Goal: Navigation & Orientation: Find specific page/section

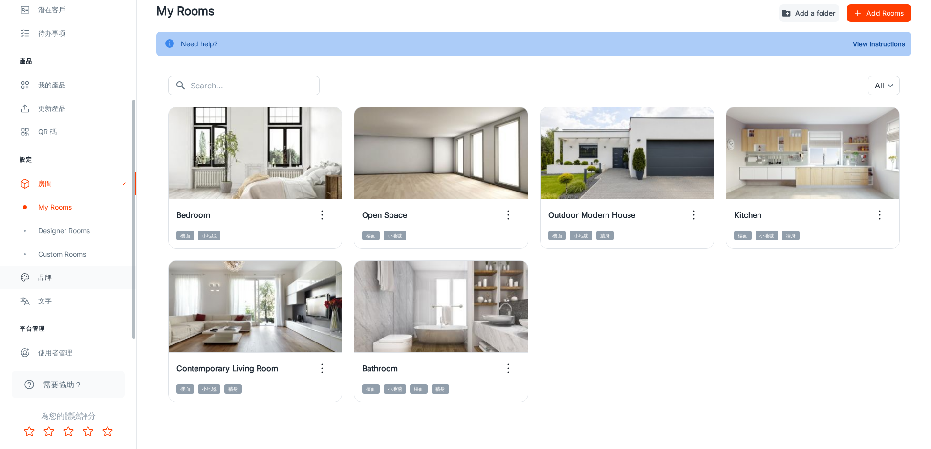
scroll to position [175, 0]
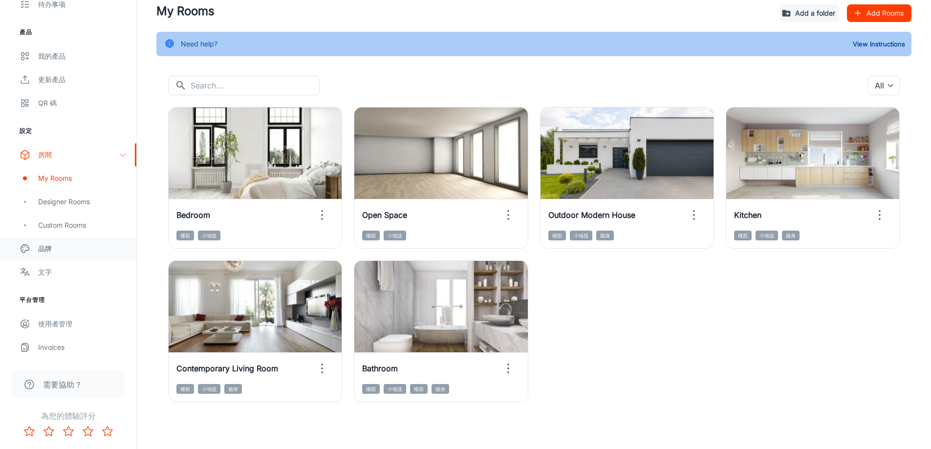
click at [63, 246] on div "品牌" at bounding box center [82, 248] width 88 height 11
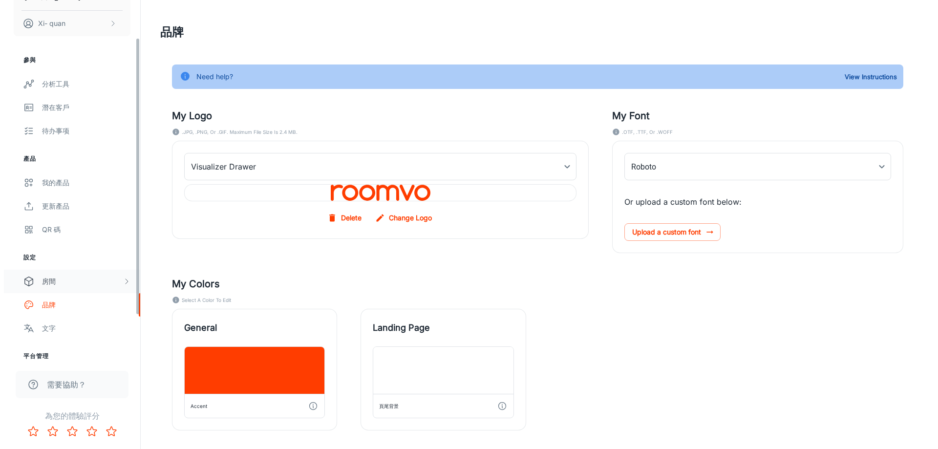
scroll to position [105, 0]
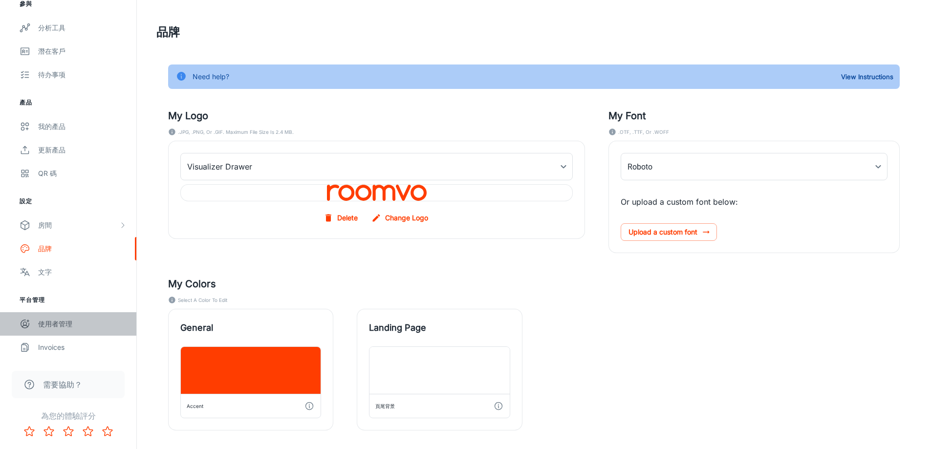
click at [83, 327] on div "使用者管理" at bounding box center [82, 323] width 88 height 11
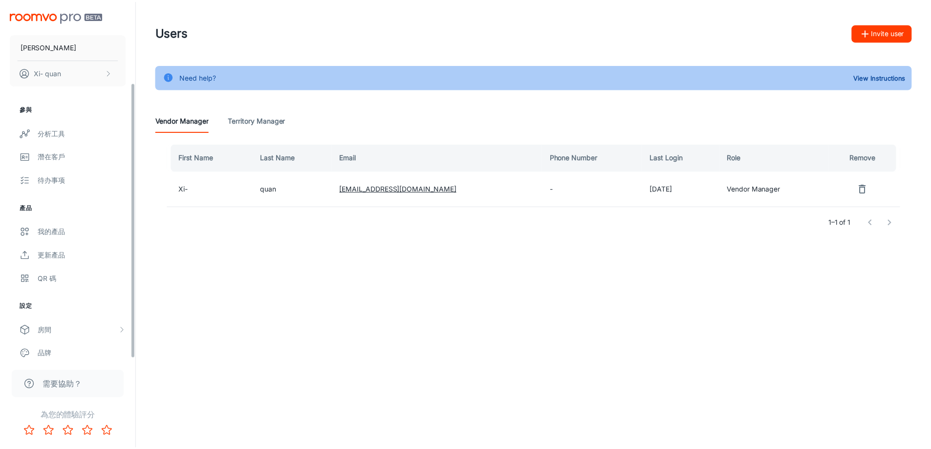
scroll to position [105, 0]
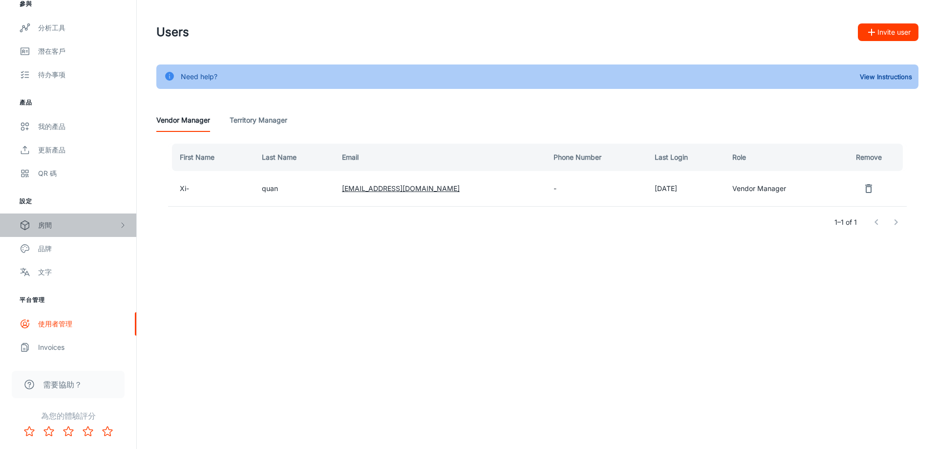
click at [64, 225] on div "房間" at bounding box center [78, 225] width 81 height 11
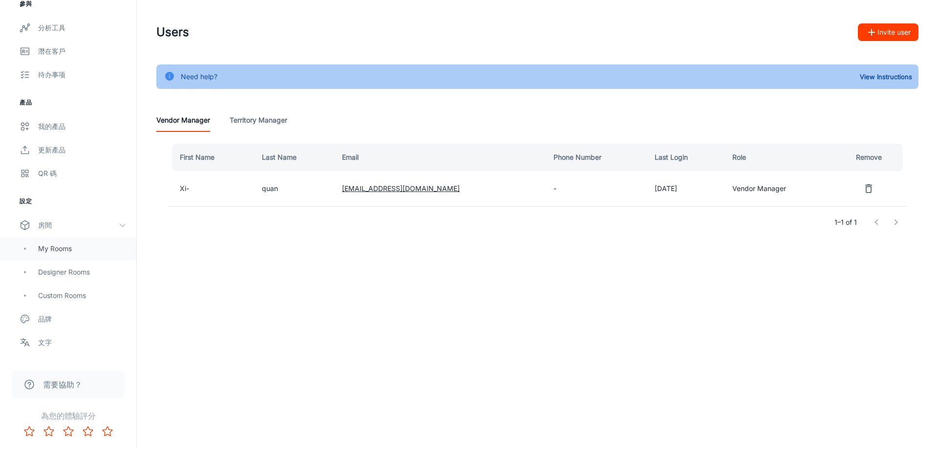
click at [71, 246] on div "My Rooms" at bounding box center [82, 248] width 88 height 11
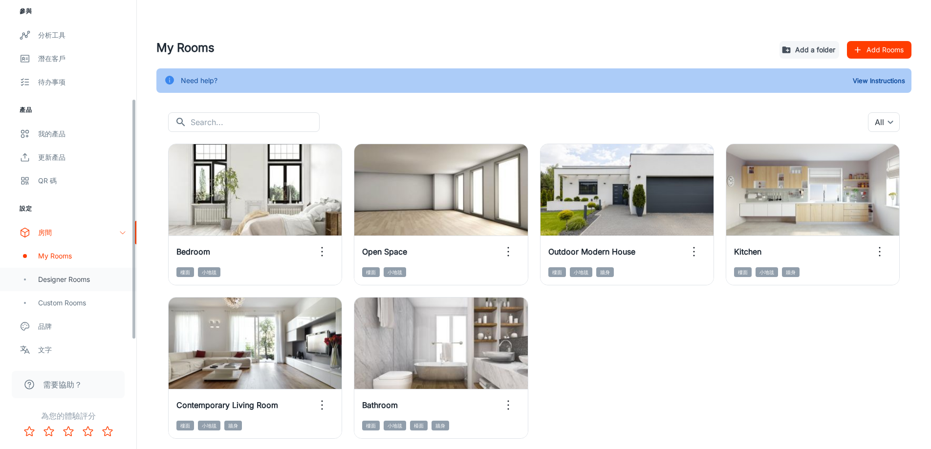
scroll to position [147, 0]
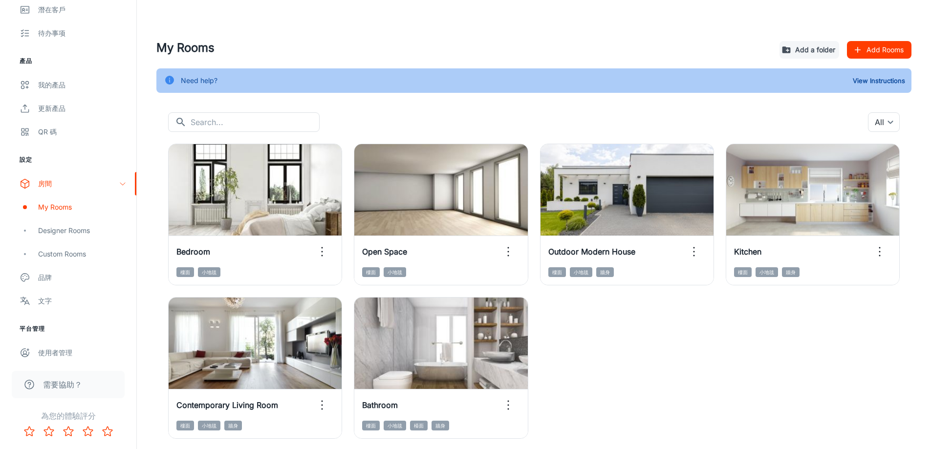
click at [646, 336] on div "View in visualizer Bedroom 樓面 小地毯 View in visualizer Open Space 樓面 小地毯 View in …" at bounding box center [527, 285] width 743 height 307
